Goal: Task Accomplishment & Management: Use online tool/utility

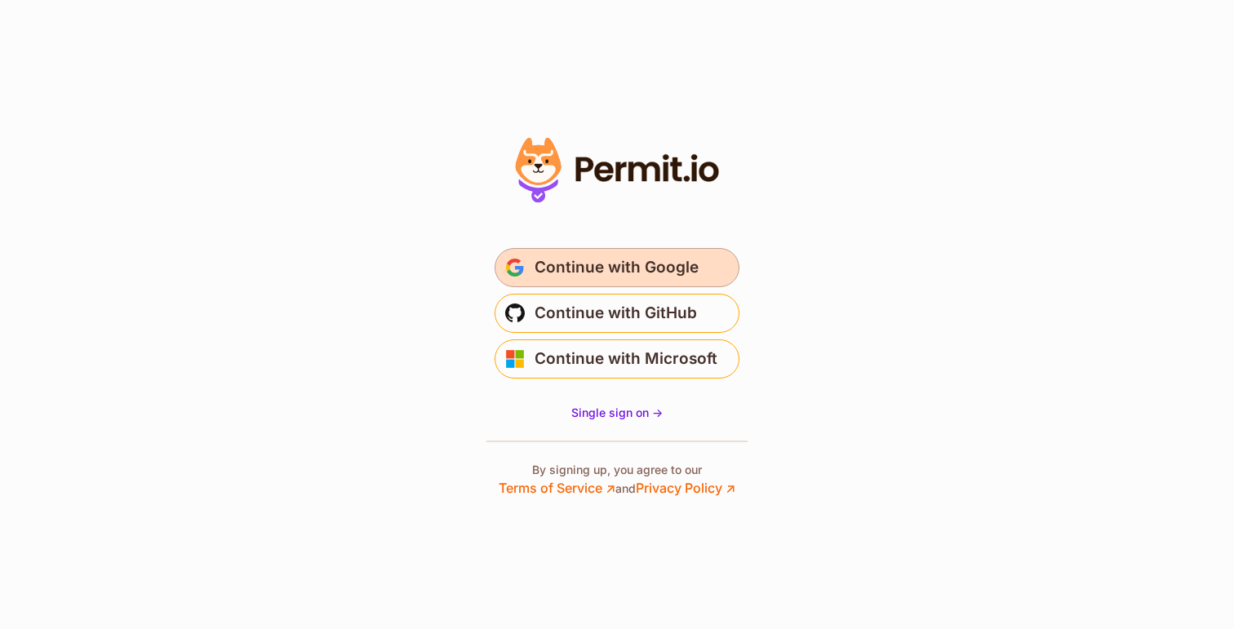
click at [600, 257] on span "Continue with Google" at bounding box center [616, 268] width 164 height 26
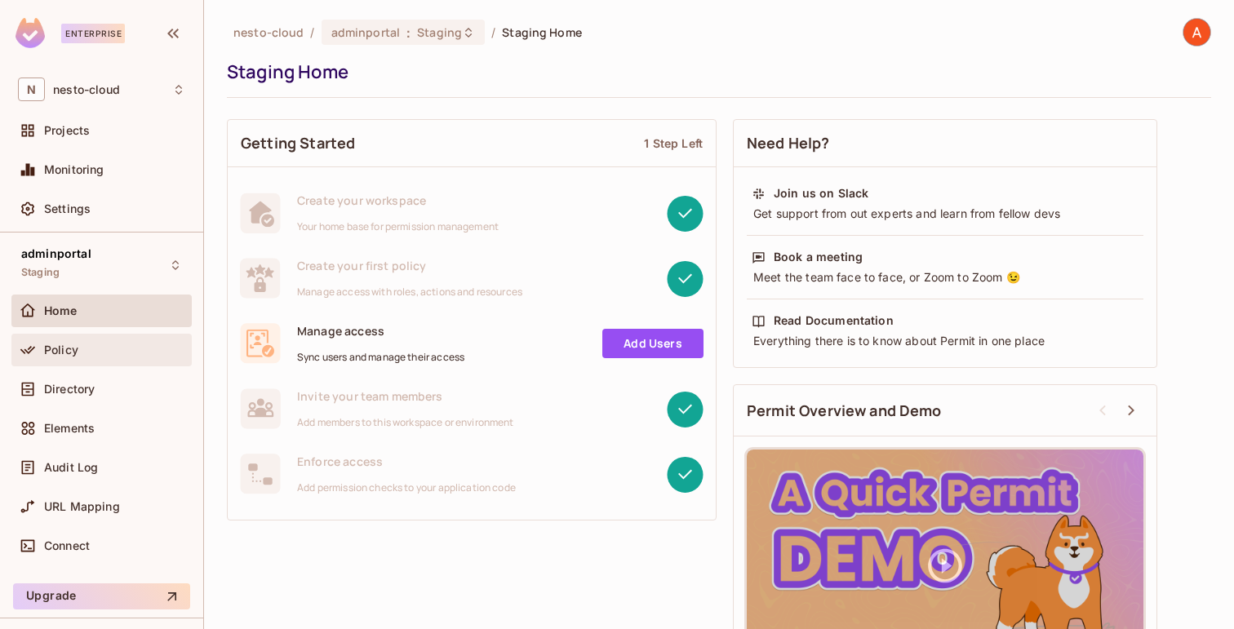
click at [113, 348] on div "Policy" at bounding box center [114, 349] width 141 height 13
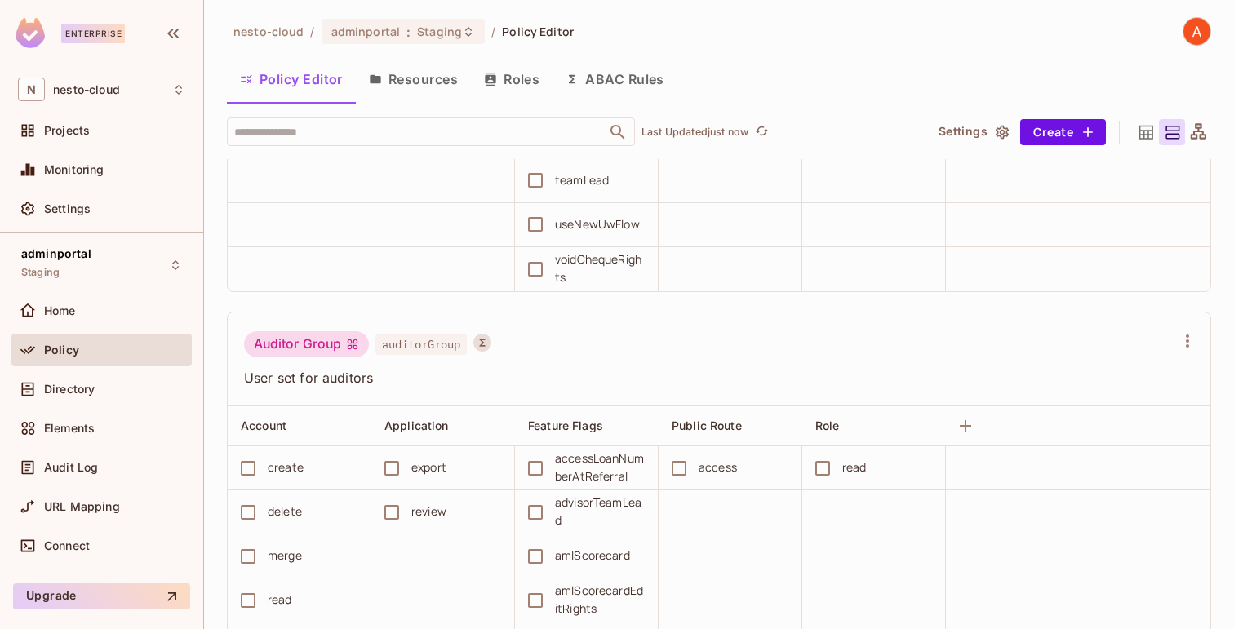
scroll to position [8878, 0]
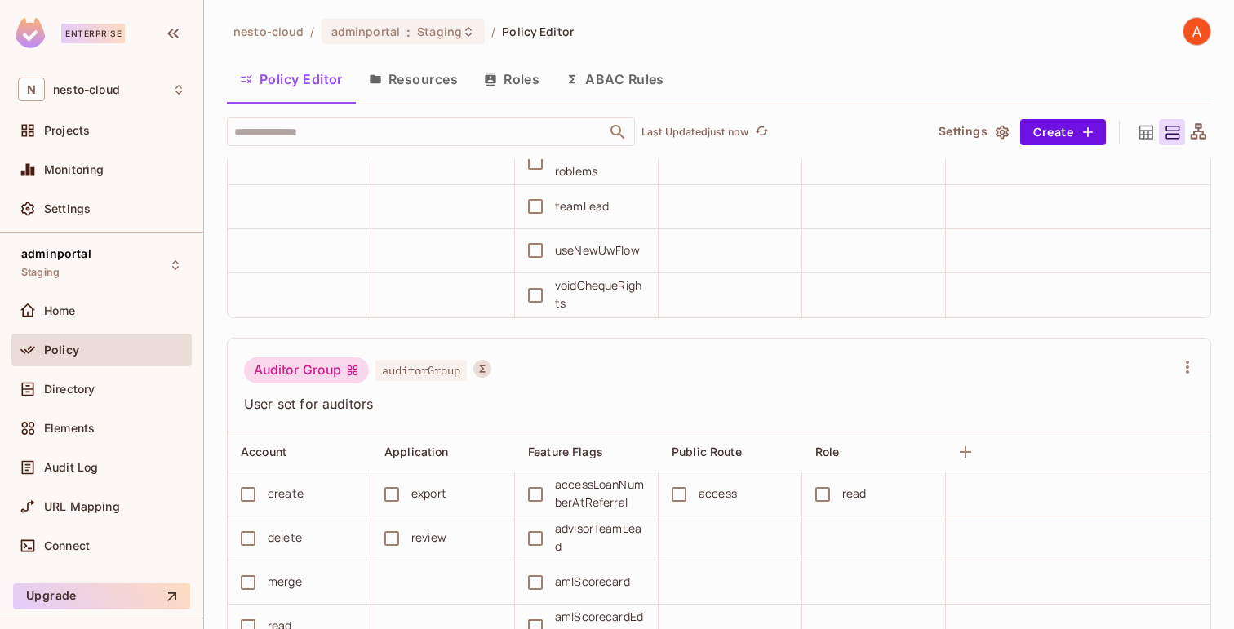
click at [134, 358] on div "Policy" at bounding box center [101, 350] width 167 height 20
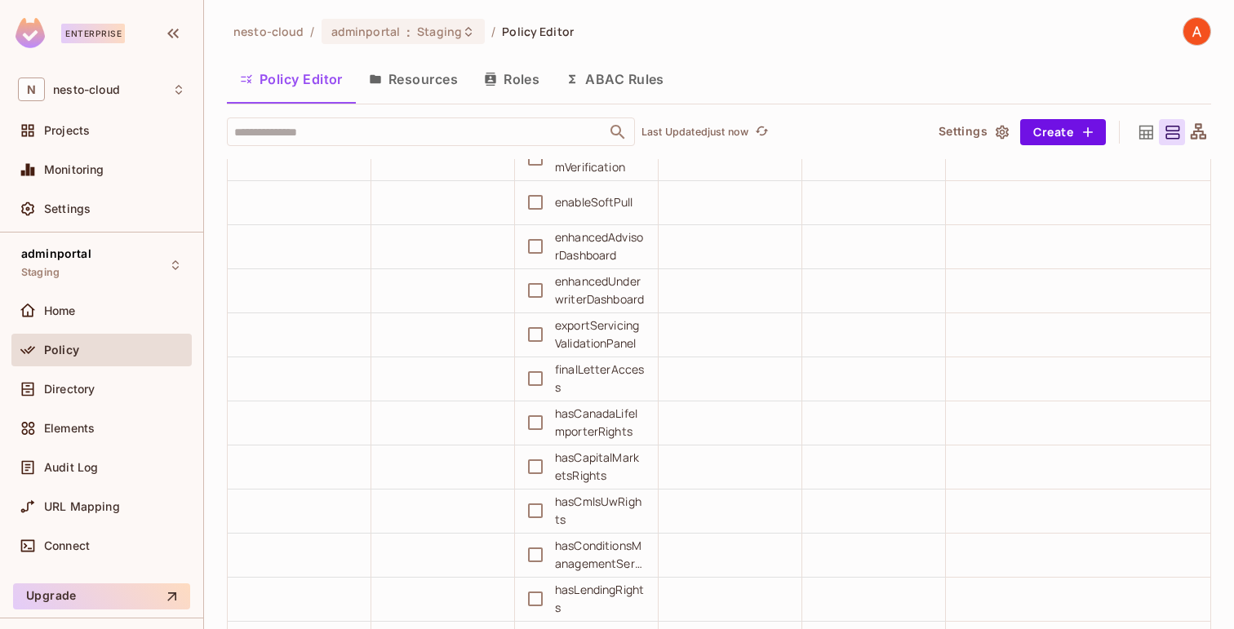
scroll to position [0, 0]
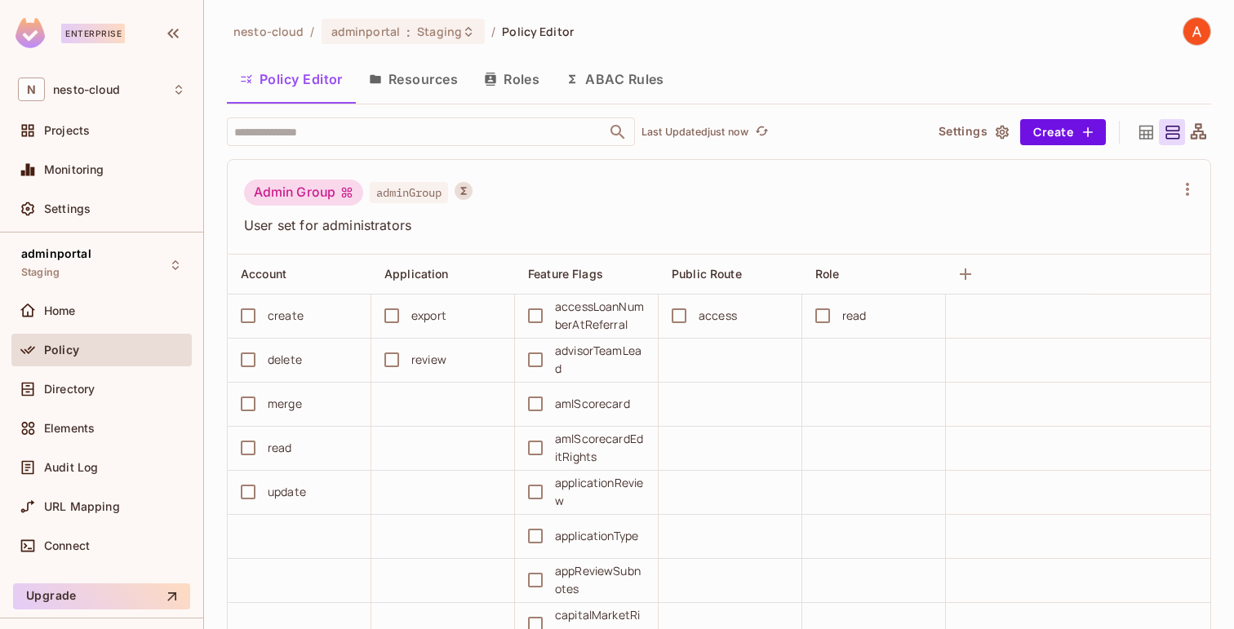
click at [79, 353] on div "Policy" at bounding box center [114, 349] width 141 height 13
click at [608, 89] on button "ABAC Rules" at bounding box center [614, 80] width 125 height 41
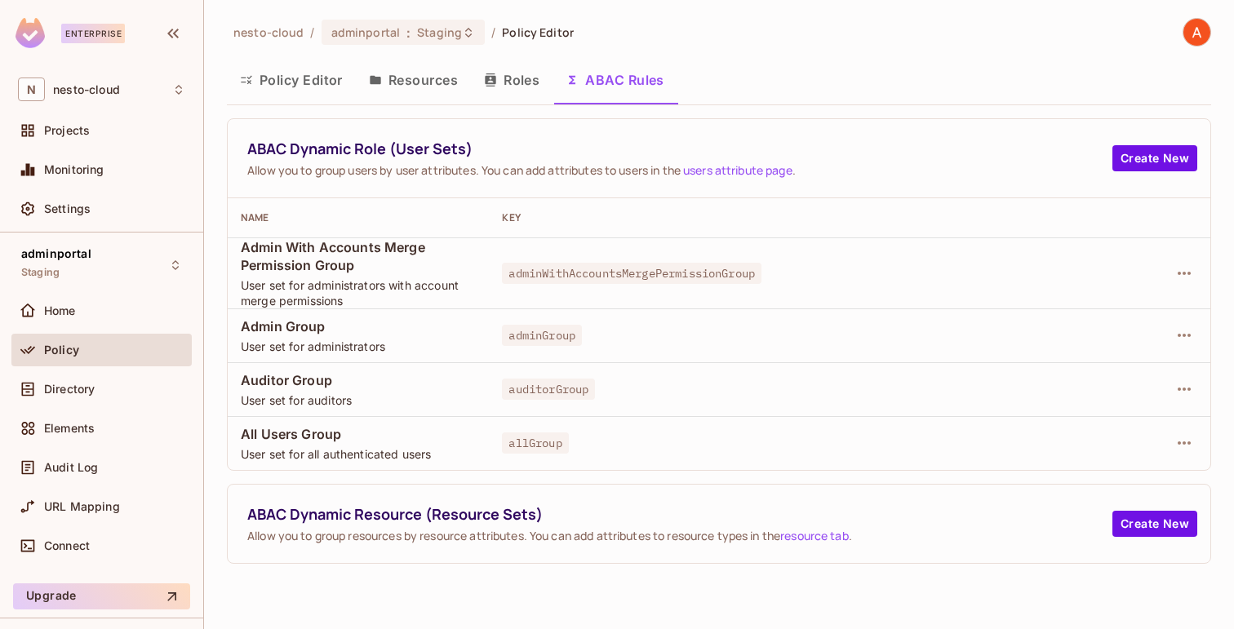
click at [438, 80] on button "Resources" at bounding box center [413, 80] width 115 height 41
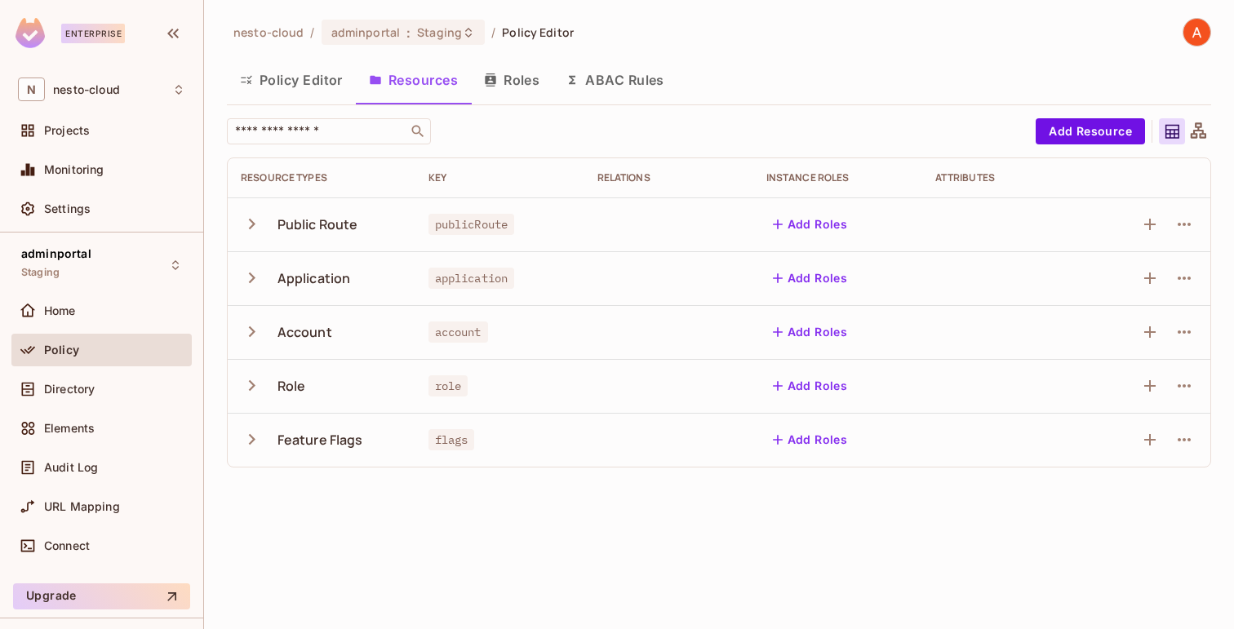
click at [317, 85] on button "Policy Editor" at bounding box center [291, 80] width 129 height 41
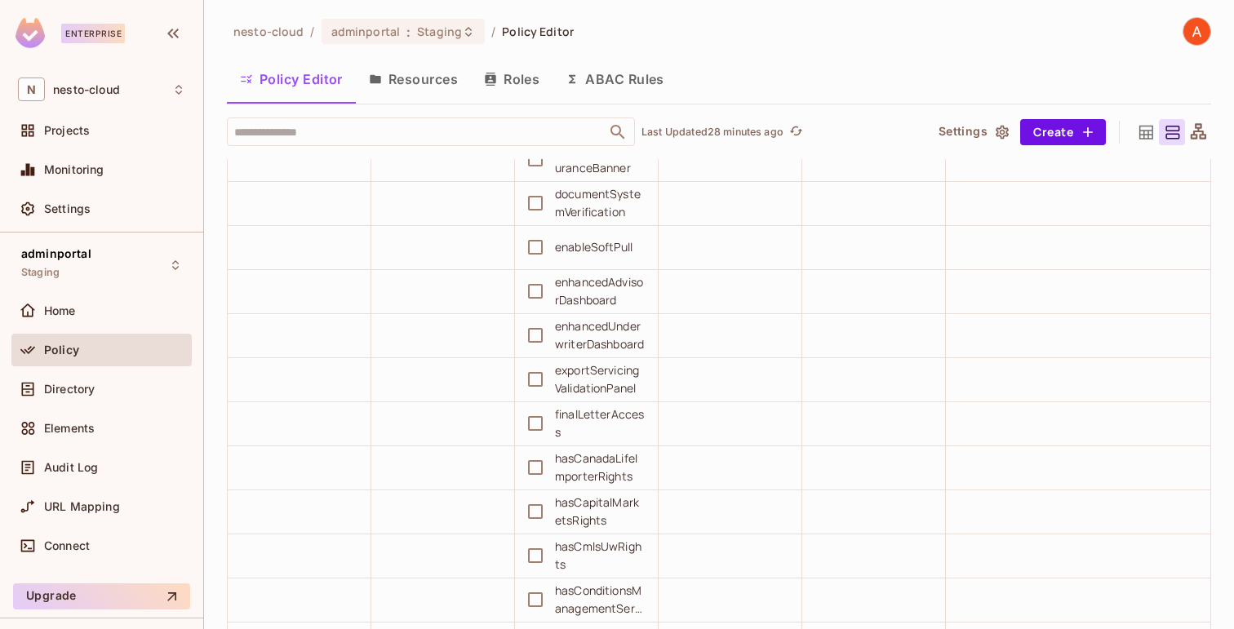
scroll to position [497, 0]
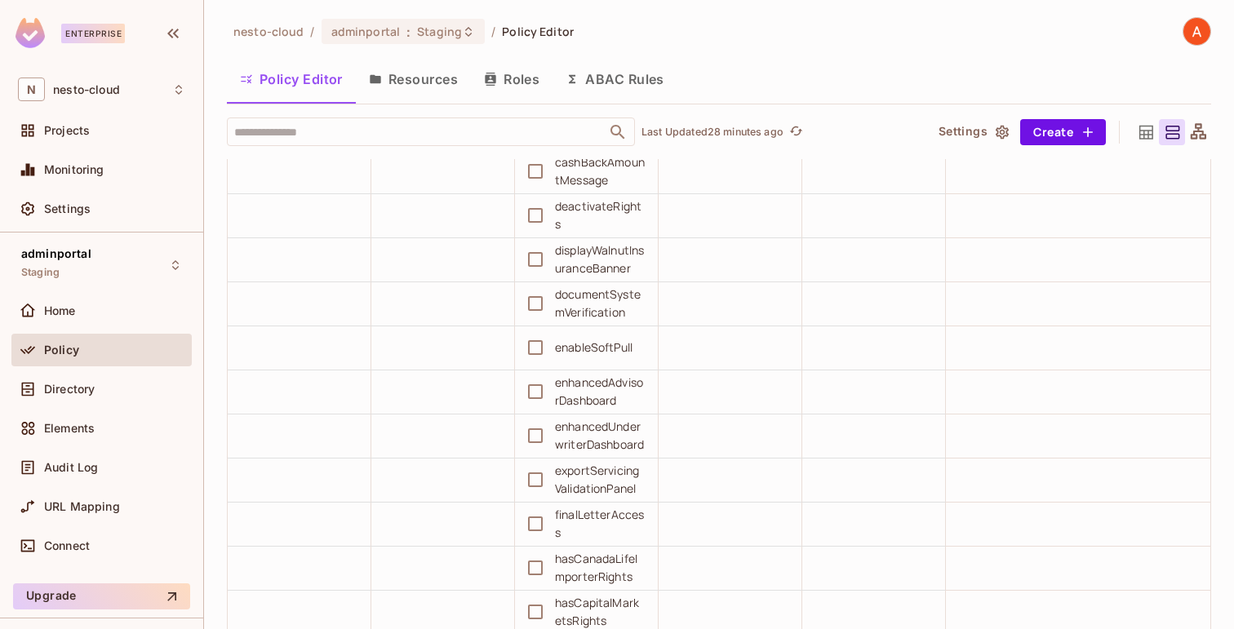
click at [629, 73] on button "ABAC Rules" at bounding box center [614, 79] width 125 height 41
click at [629, 73] on div "nesto-cloud / adminportal : Staging / Policy Editor Policy Editor Resources Rol…" at bounding box center [719, 314] width 1030 height 629
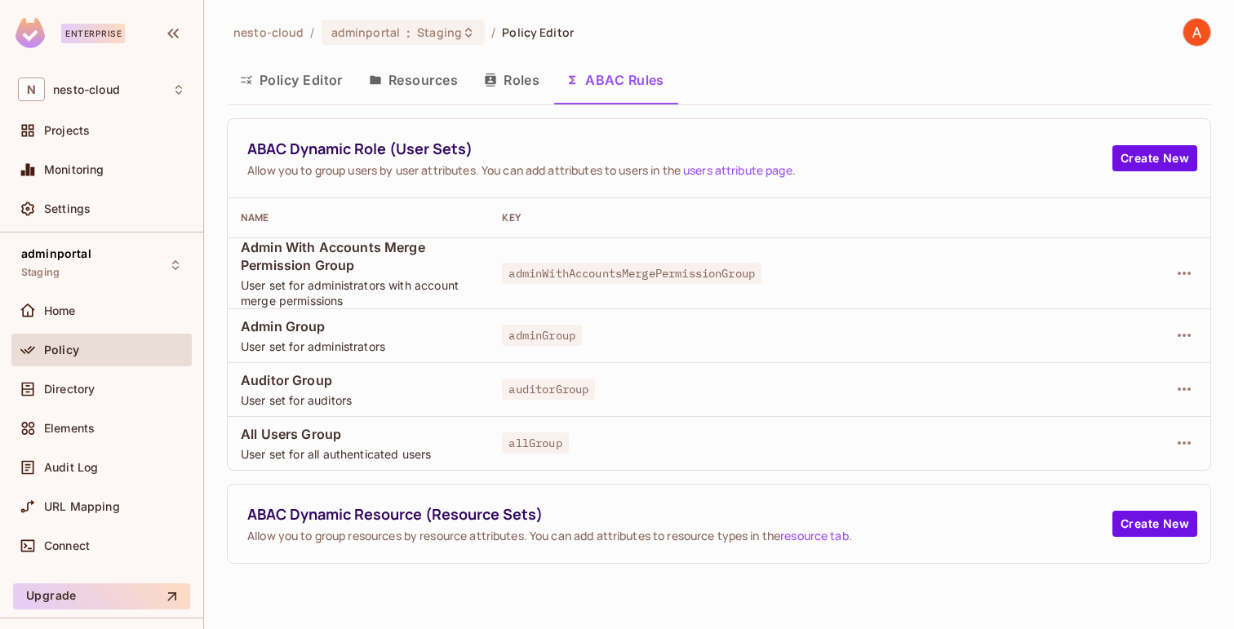
click at [629, 73] on button "ABAC Rules" at bounding box center [614, 80] width 125 height 41
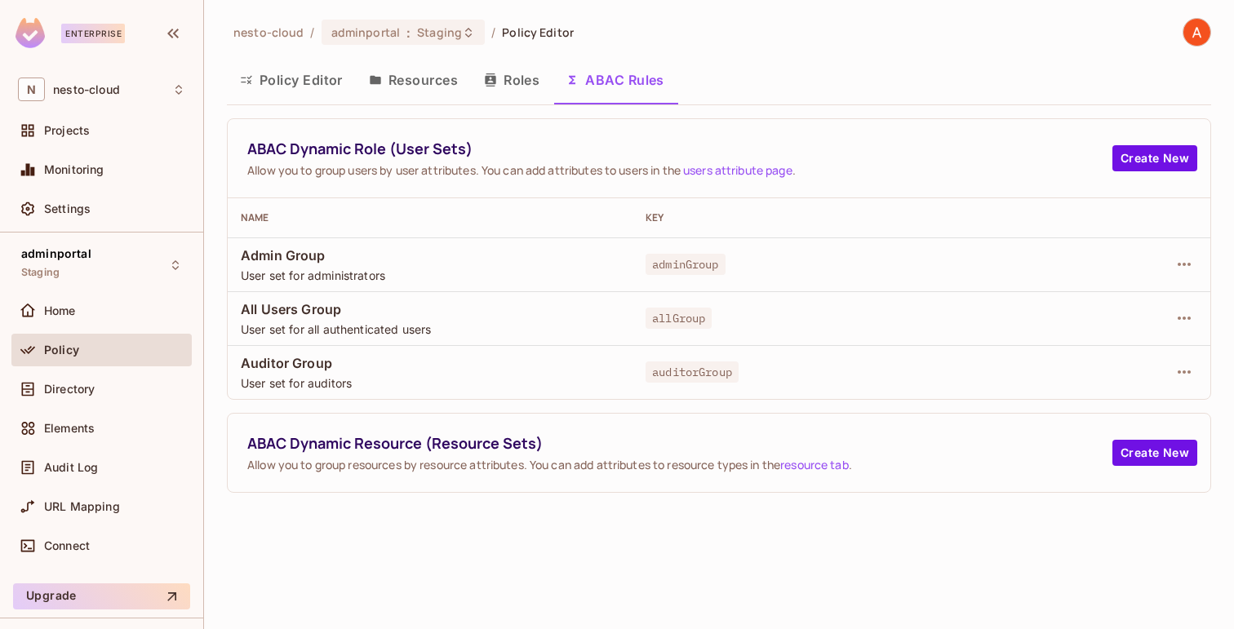
click at [428, 71] on button "Resources" at bounding box center [413, 80] width 115 height 41
